Goal: Information Seeking & Learning: Find specific fact

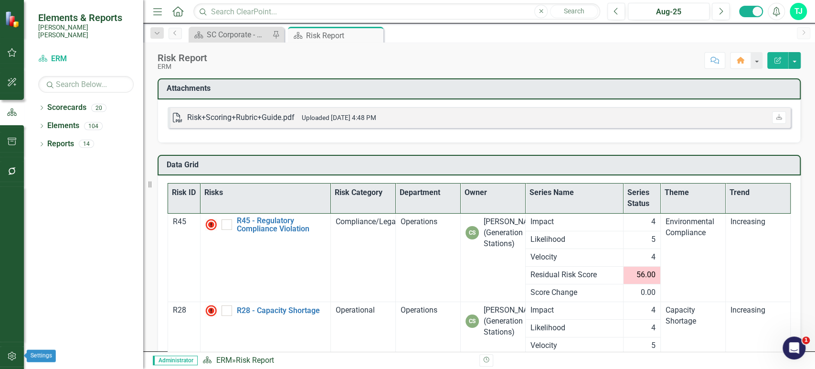
click at [17, 346] on div at bounding box center [12, 344] width 24 height 5
click at [11, 355] on icon "button" at bounding box center [12, 356] width 8 height 9
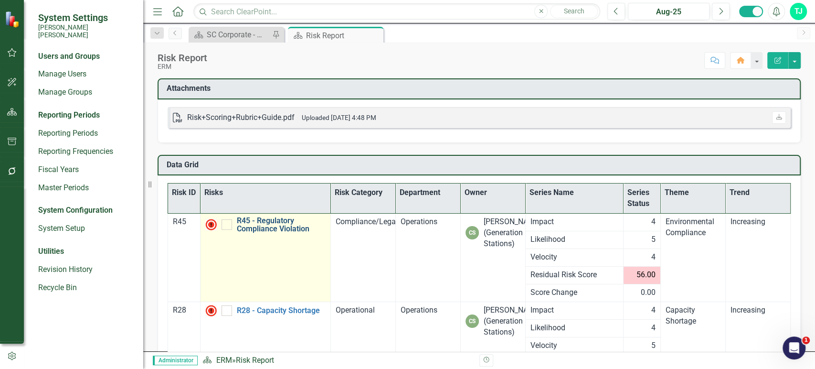
click at [269, 224] on link "R45 - Regulatory Compliance Violation" at bounding box center [281, 224] width 89 height 17
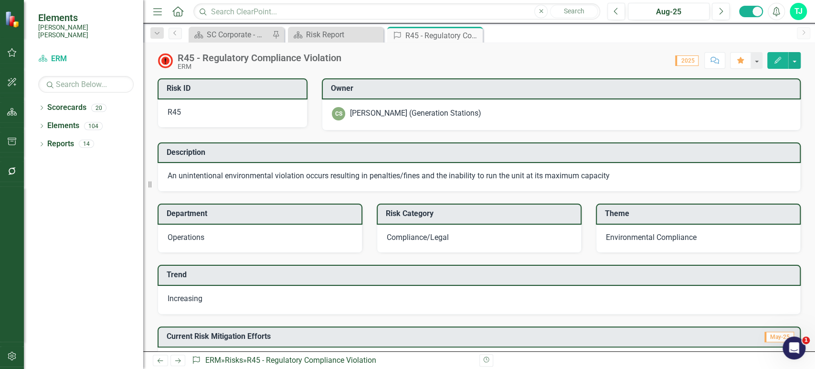
click at [9, 354] on icon "button" at bounding box center [12, 356] width 10 height 8
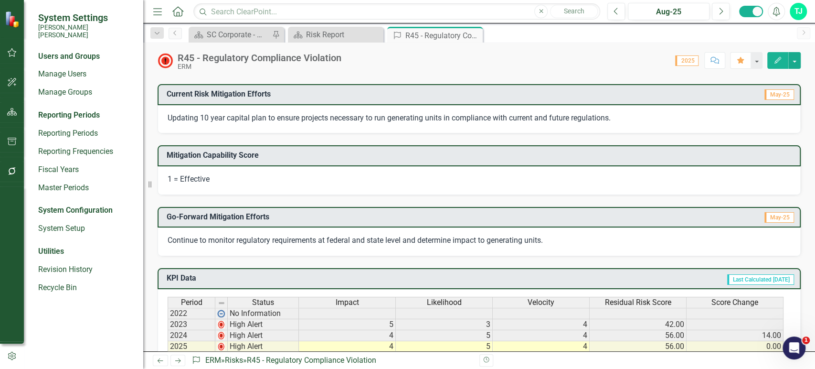
scroll to position [250, 0]
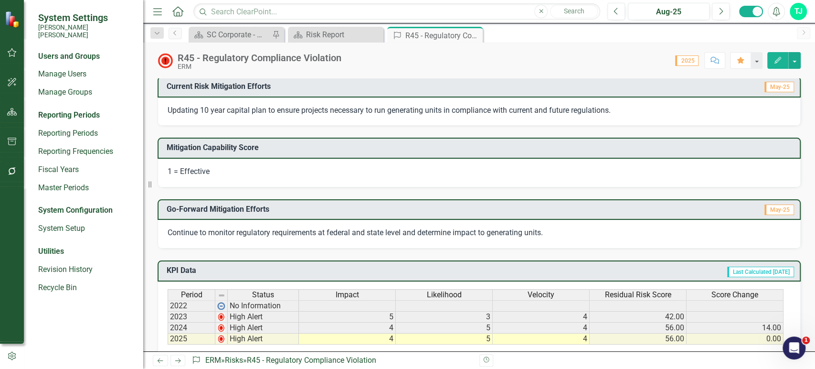
click at [795, 14] on div "TJ" at bounding box center [798, 11] width 17 height 17
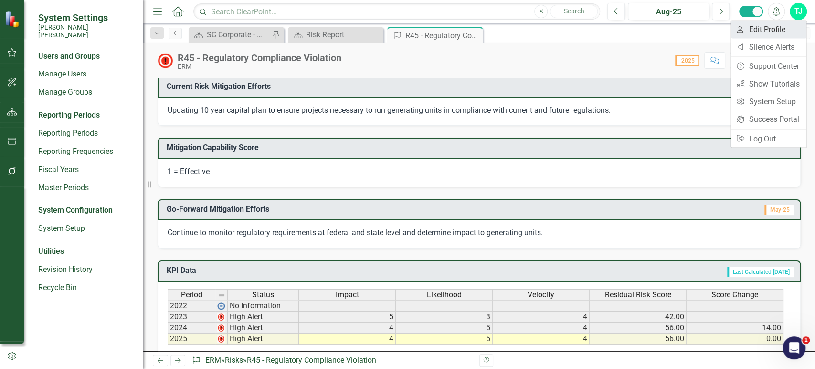
click at [773, 27] on link "User Edit Profile" at bounding box center [768, 30] width 75 height 18
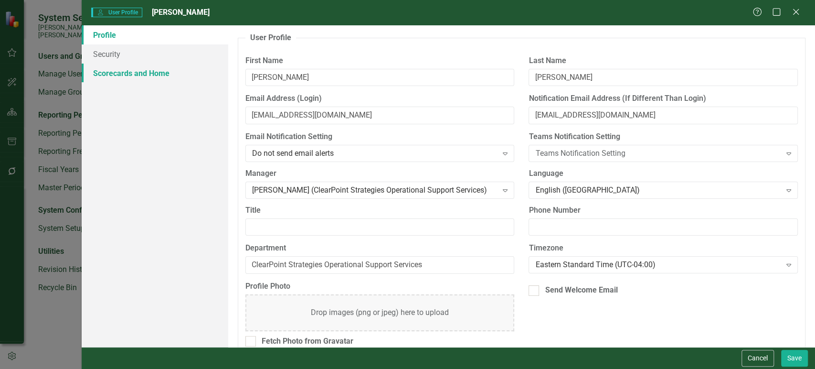
click at [112, 79] on link "Scorecards and Home" at bounding box center [155, 73] width 147 height 19
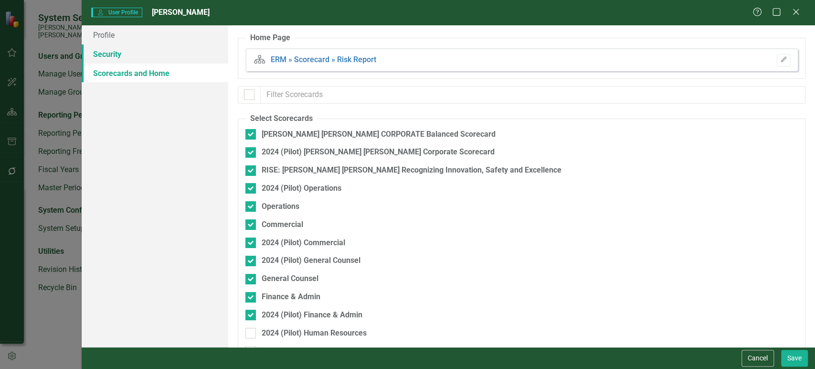
click at [163, 60] on link "Security" at bounding box center [155, 53] width 147 height 19
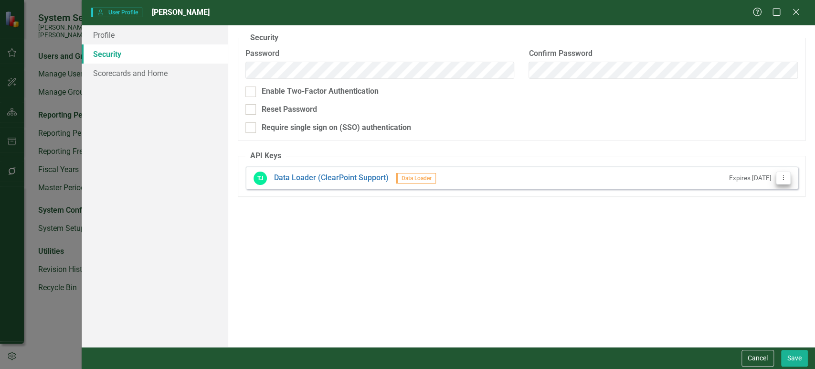
click at [785, 181] on button "Dropdown Menu" at bounding box center [783, 178] width 15 height 13
click at [758, 190] on link "API Key Edit API Key" at bounding box center [752, 194] width 75 height 18
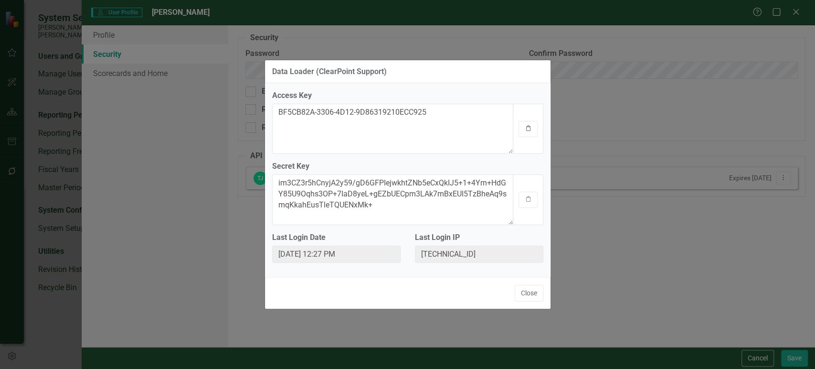
click at [528, 131] on icon "button" at bounding box center [528, 128] width 4 height 6
click at [514, 204] on div "Clipboard" at bounding box center [528, 199] width 31 height 50
click at [531, 205] on button "Clipboard" at bounding box center [528, 200] width 19 height 16
click at [523, 290] on button "Close" at bounding box center [529, 293] width 29 height 17
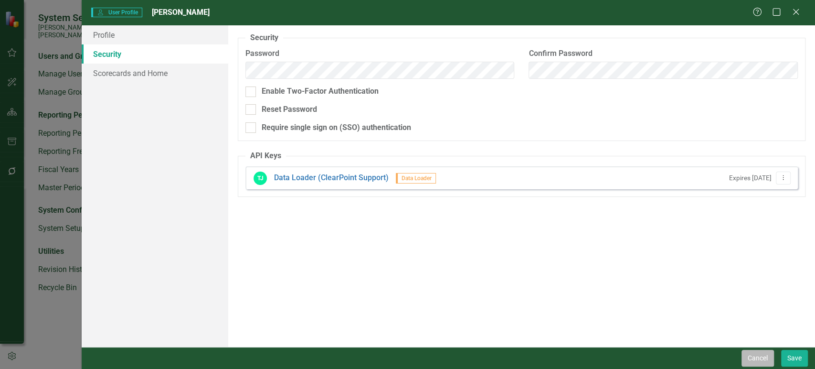
click at [772, 359] on button "Cancel" at bounding box center [758, 358] width 32 height 17
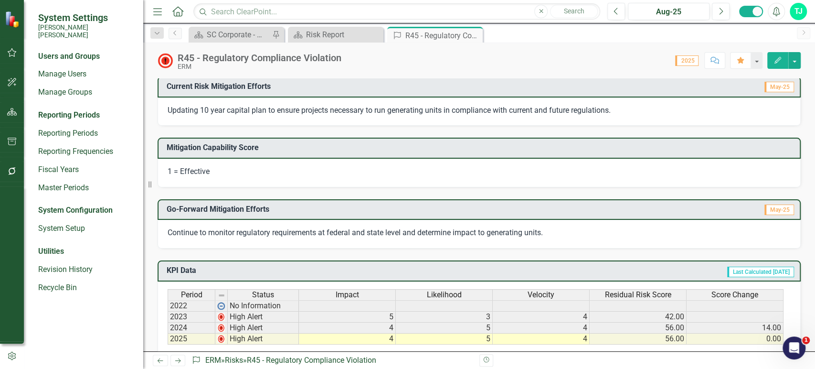
scroll to position [0, 0]
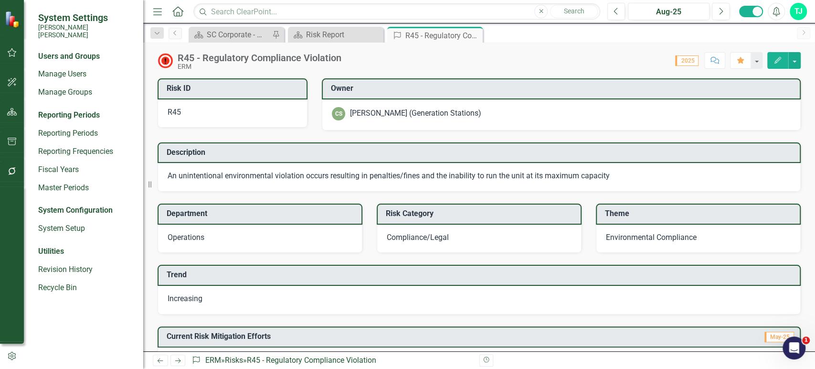
click at [13, 113] on icon "button" at bounding box center [12, 112] width 10 height 8
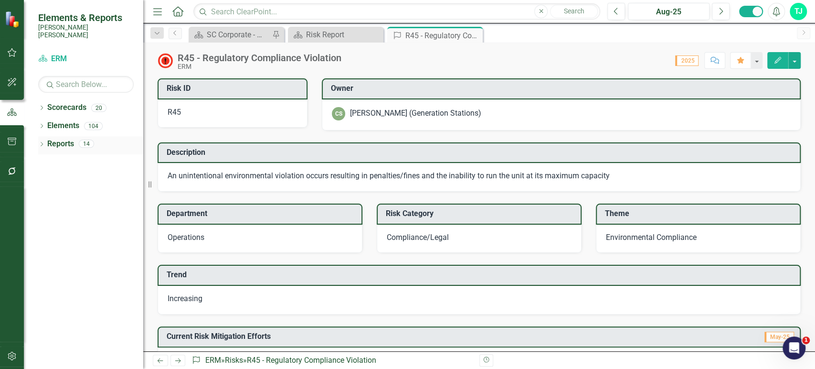
click at [39, 142] on icon "Dropdown" at bounding box center [41, 144] width 7 height 5
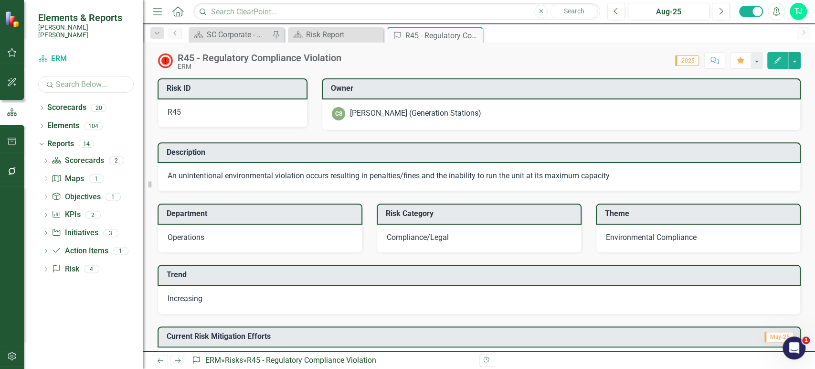
click at [76, 79] on input "text" at bounding box center [86, 84] width 96 height 17
type input "r50"
click at [42, 124] on icon "Dropdown" at bounding box center [41, 126] width 7 height 5
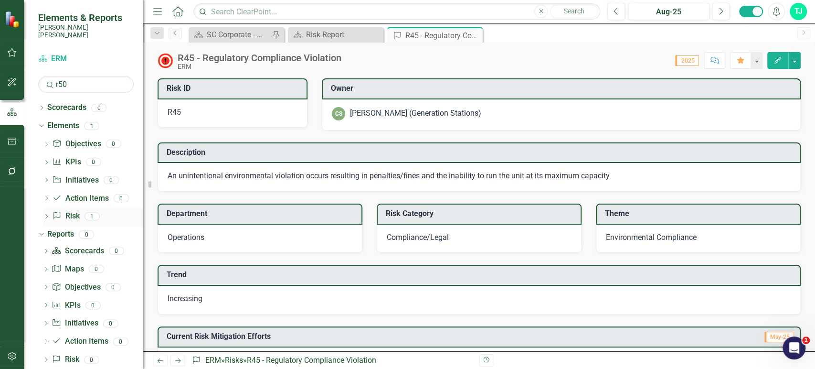
click at [45, 214] on icon "Dropdown" at bounding box center [46, 216] width 7 height 5
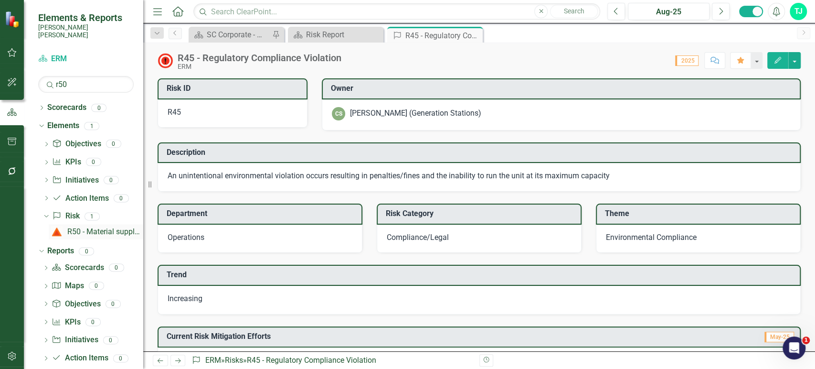
click at [78, 227] on div "R50 - Material supply chain issues (extended leadtimes and availability)." at bounding box center [105, 231] width 76 height 9
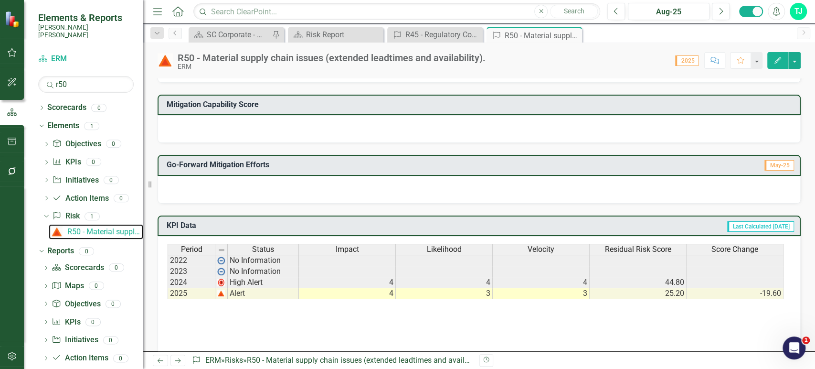
scroll to position [293, 0]
click at [13, 358] on icon "button" at bounding box center [12, 356] width 10 height 8
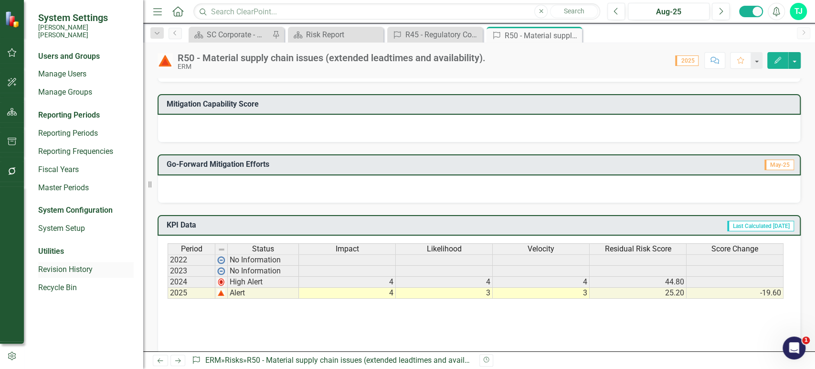
click at [85, 264] on link "Revision History" at bounding box center [86, 269] width 96 height 11
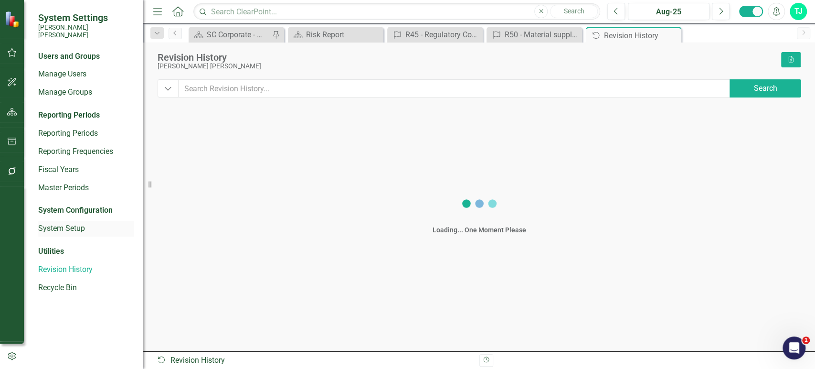
click at [74, 223] on link "System Setup" at bounding box center [86, 228] width 96 height 11
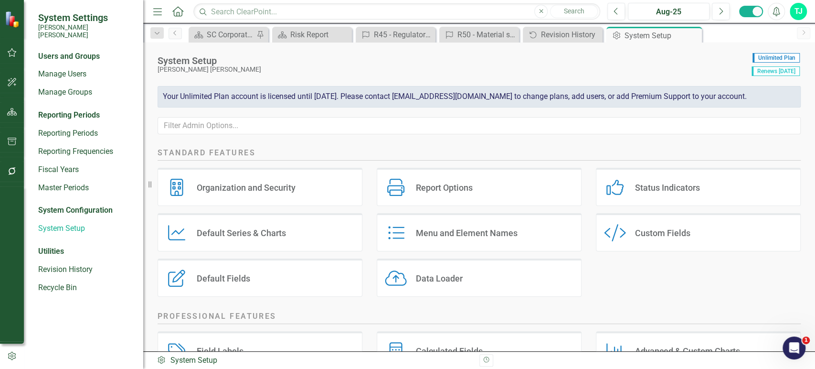
click at [690, 231] on div "Custom Style Custom Fields" at bounding box center [698, 232] width 205 height 38
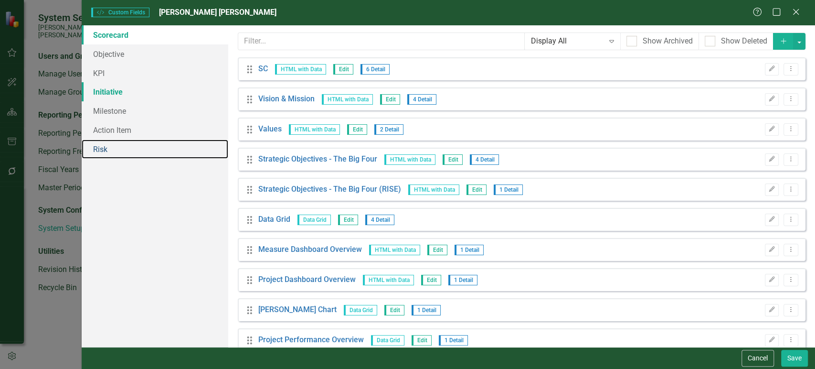
drag, startPoint x: 129, startPoint y: 142, endPoint x: 172, endPoint y: 97, distance: 63.2
click at [129, 143] on link "Risk" at bounding box center [155, 148] width 147 height 19
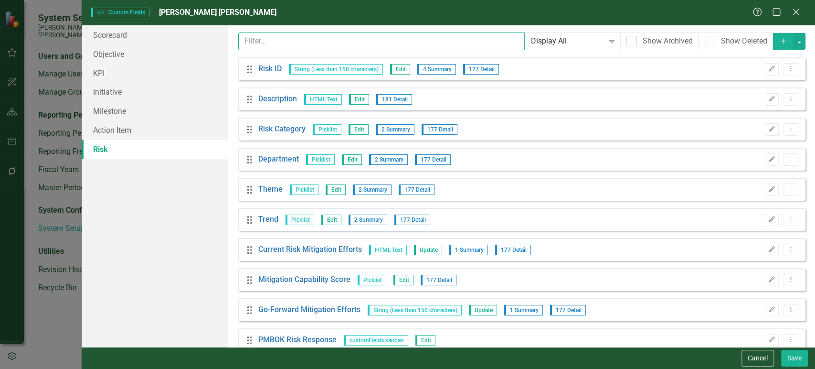
click at [283, 40] on input "text" at bounding box center [381, 41] width 287 height 18
click at [800, 17] on div "Close" at bounding box center [796, 12] width 12 height 13
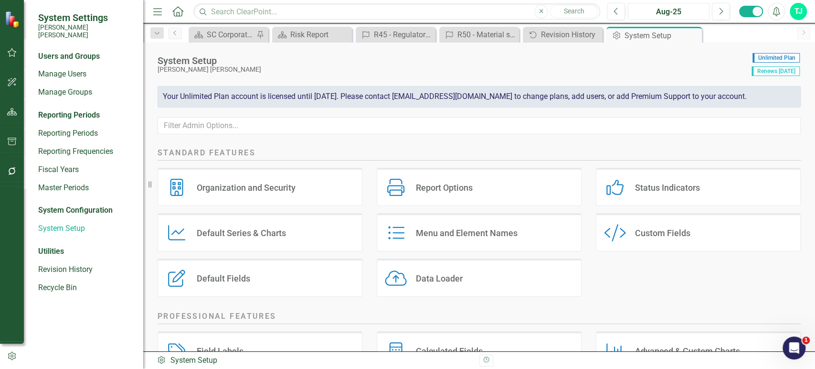
click at [647, 12] on div "Aug-25" at bounding box center [669, 11] width 75 height 11
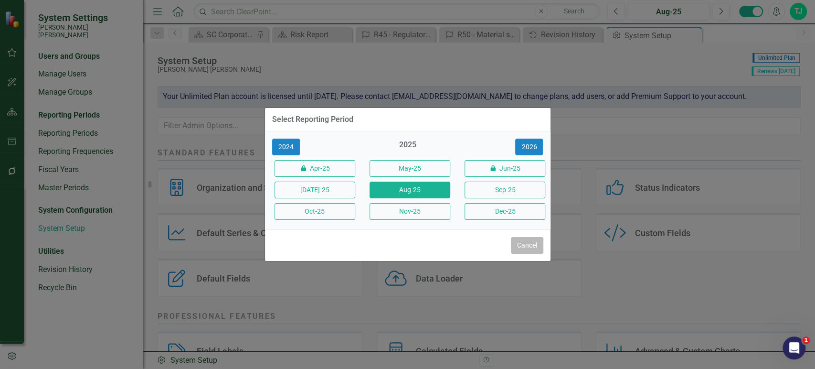
click at [526, 251] on button "Cancel" at bounding box center [527, 245] width 32 height 17
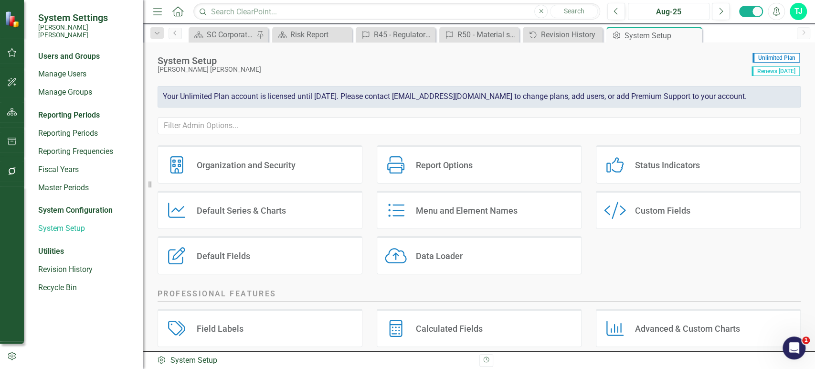
scroll to position [33, 0]
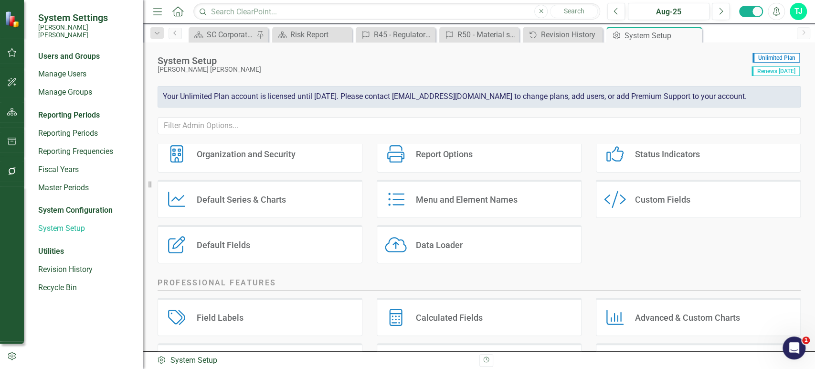
click at [687, 212] on div "Custom Style Custom Fields" at bounding box center [698, 199] width 205 height 38
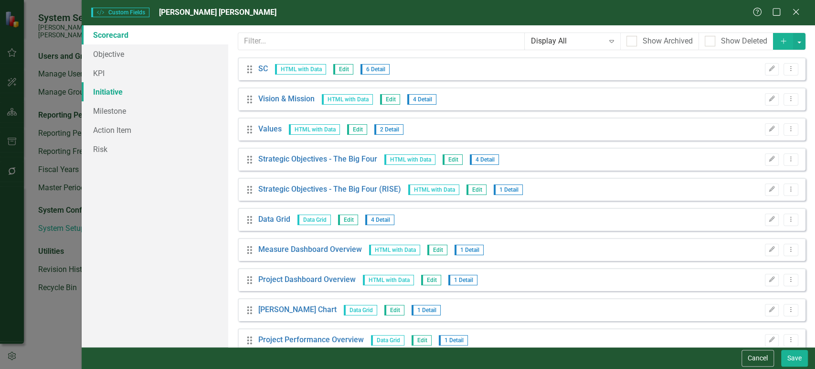
click at [146, 90] on link "Initiative" at bounding box center [155, 91] width 147 height 19
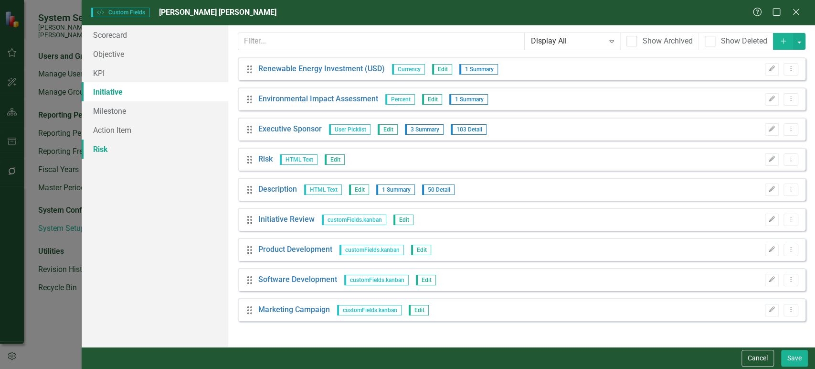
click at [125, 146] on link "Risk" at bounding box center [155, 148] width 147 height 19
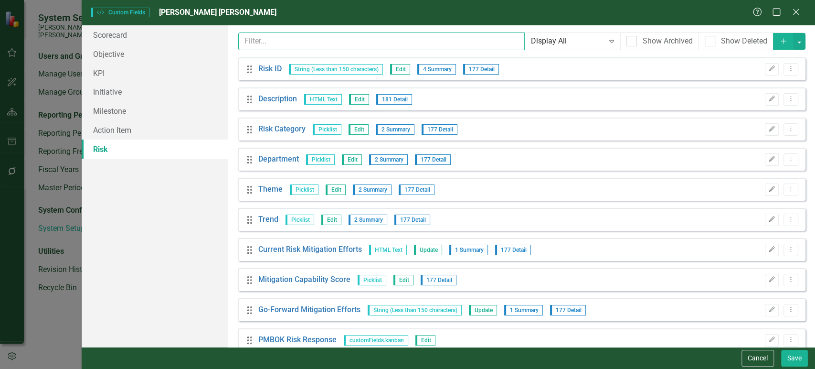
click at [295, 48] on input "text" at bounding box center [381, 41] width 287 height 18
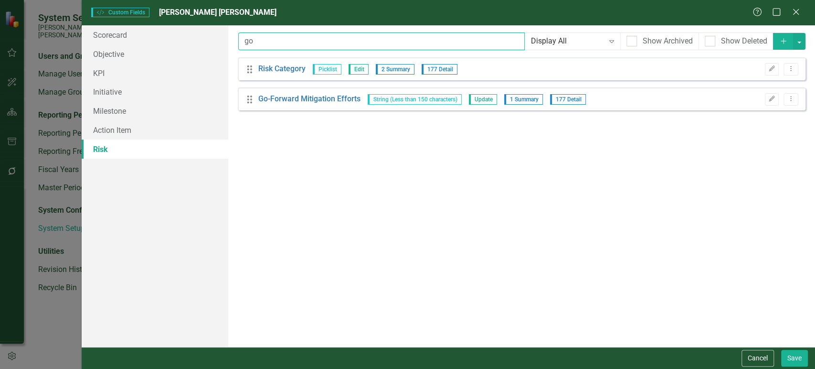
type input "go"
click at [304, 90] on div "Drag Go-Forward Mitigation Efforts String (Less than 150 characters) Update 1 S…" at bounding box center [522, 98] width 568 height 23
click at [305, 97] on link "Go-Forward Mitigation Efforts" at bounding box center [309, 99] width 102 height 11
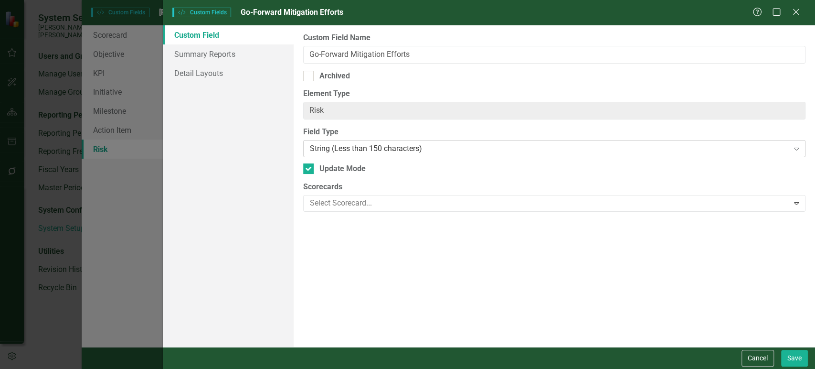
click at [347, 150] on div "String (Less than 150 characters)" at bounding box center [549, 148] width 479 height 11
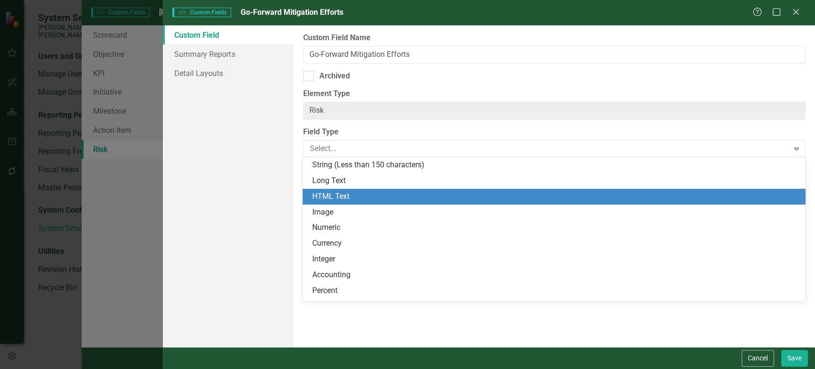
click at [340, 191] on div "HTML Text" at bounding box center [555, 196] width 487 height 11
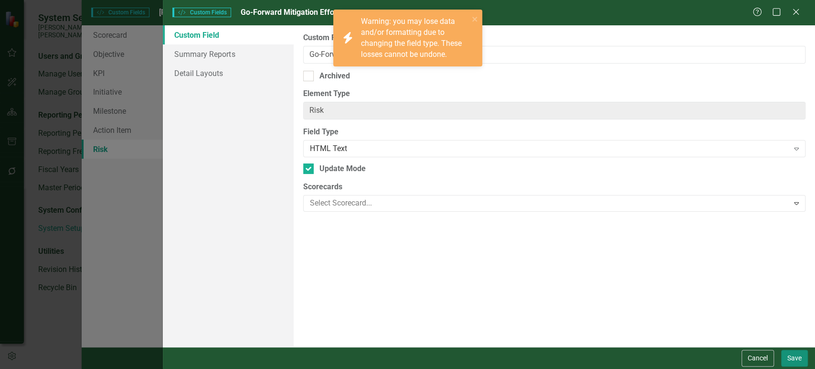
click at [798, 365] on button "Save" at bounding box center [795, 358] width 27 height 17
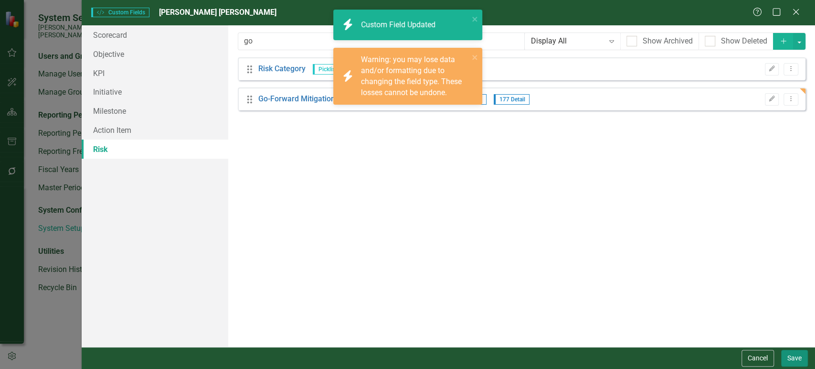
click at [792, 362] on button "Save" at bounding box center [795, 358] width 27 height 17
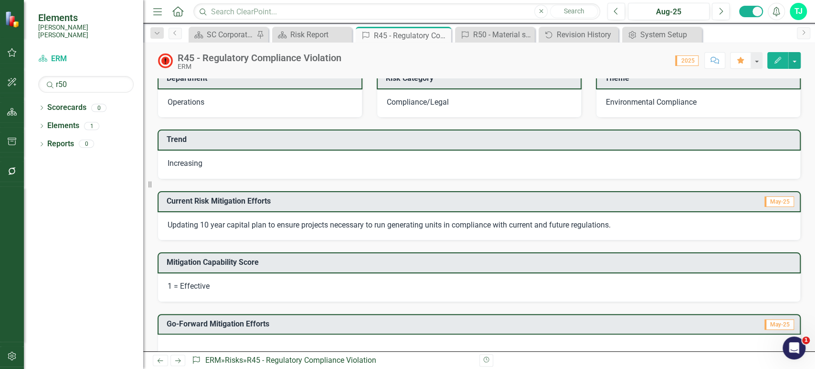
scroll to position [261, 0]
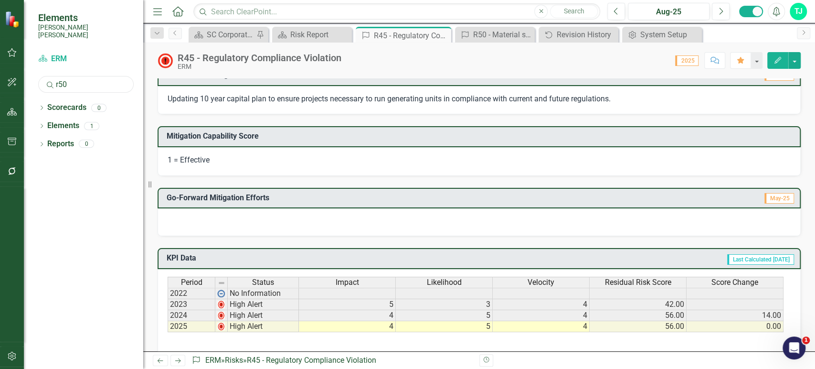
click at [59, 84] on input "r50" at bounding box center [86, 84] width 96 height 17
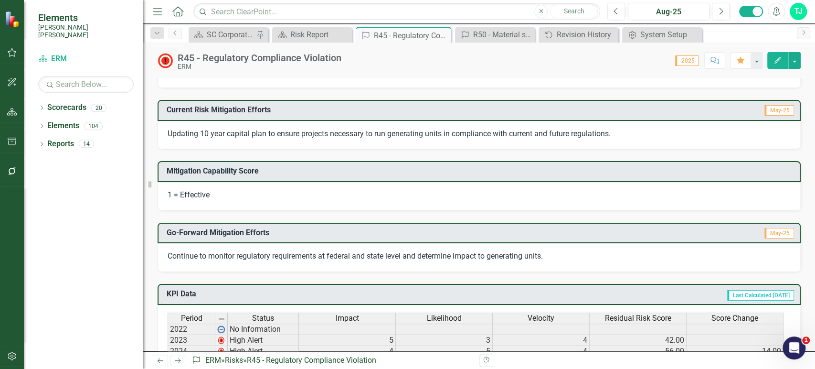
scroll to position [268, 0]
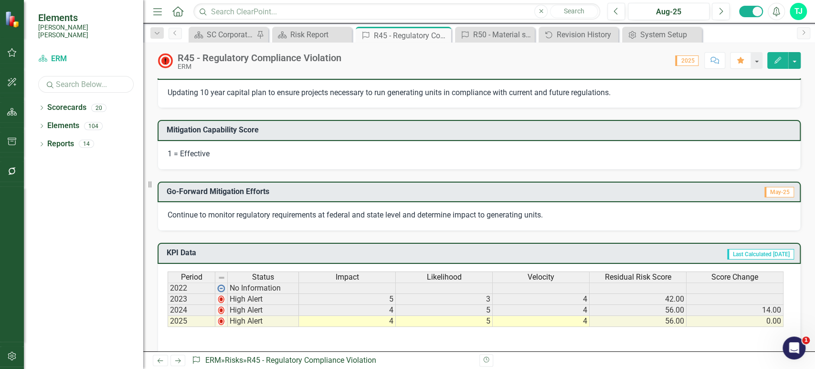
click at [77, 76] on input "text" at bounding box center [86, 84] width 96 height 17
type input "r89"
click at [43, 124] on icon "Dropdown" at bounding box center [41, 126] width 7 height 5
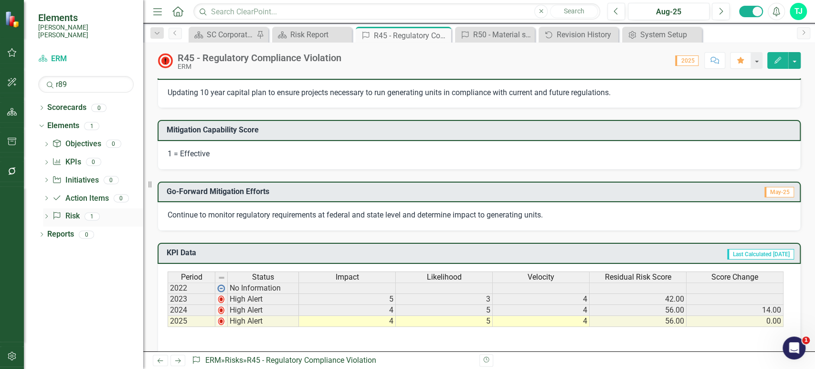
click at [43, 214] on icon "Dropdown" at bounding box center [46, 216] width 7 height 5
click at [65, 224] on link "R89 - PFAS Compliance" at bounding box center [96, 231] width 95 height 15
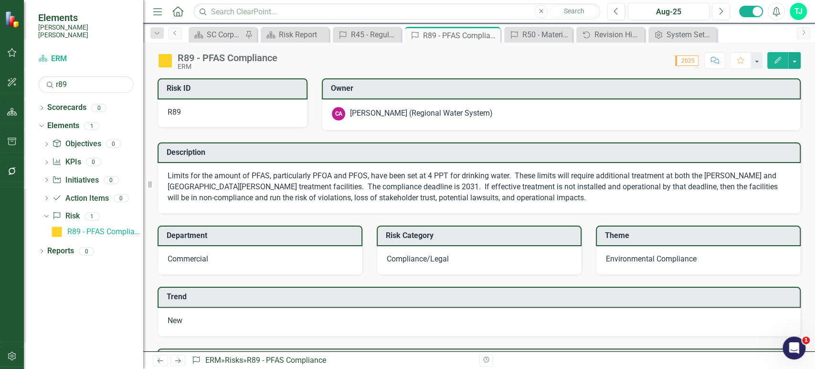
click at [164, 362] on link "Previous" at bounding box center [160, 359] width 15 height 11
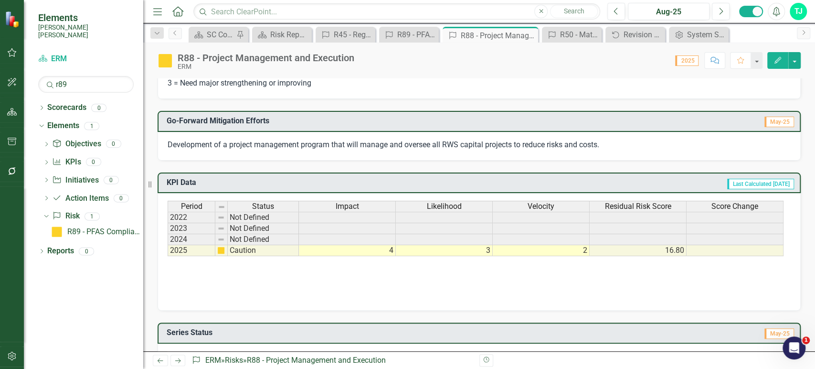
scroll to position [370, 0]
click at [160, 361] on icon at bounding box center [161, 360] width 6 height 5
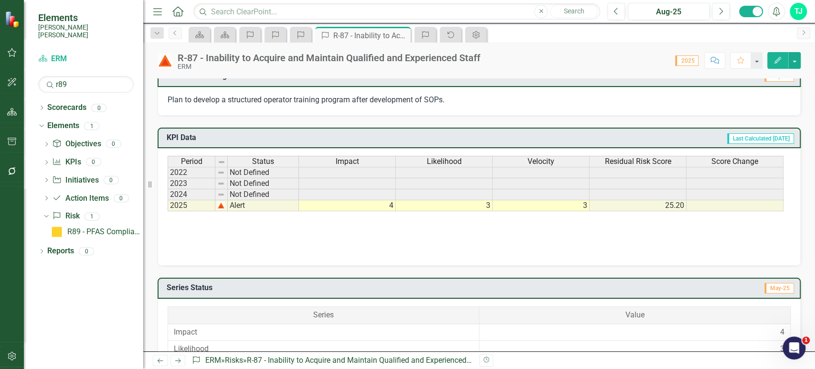
scroll to position [427, 0]
click at [328, 106] on div "Plan to develop a structured operator training program after development of SOP…" at bounding box center [479, 100] width 643 height 29
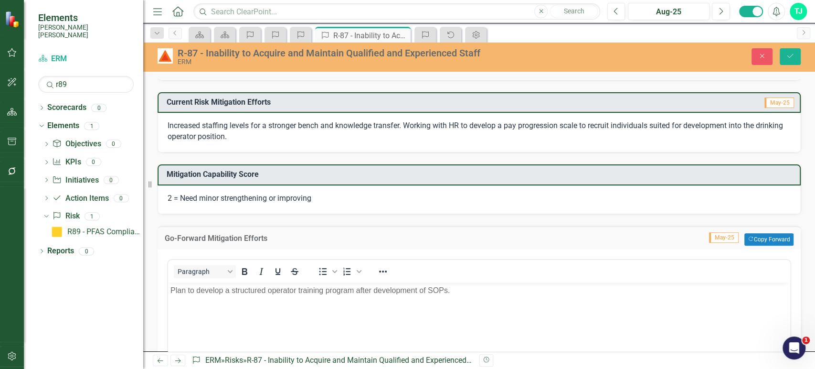
scroll to position [0, 0]
click at [760, 54] on icon "Close" at bounding box center [762, 56] width 9 height 7
